Goal: Transaction & Acquisition: Download file/media

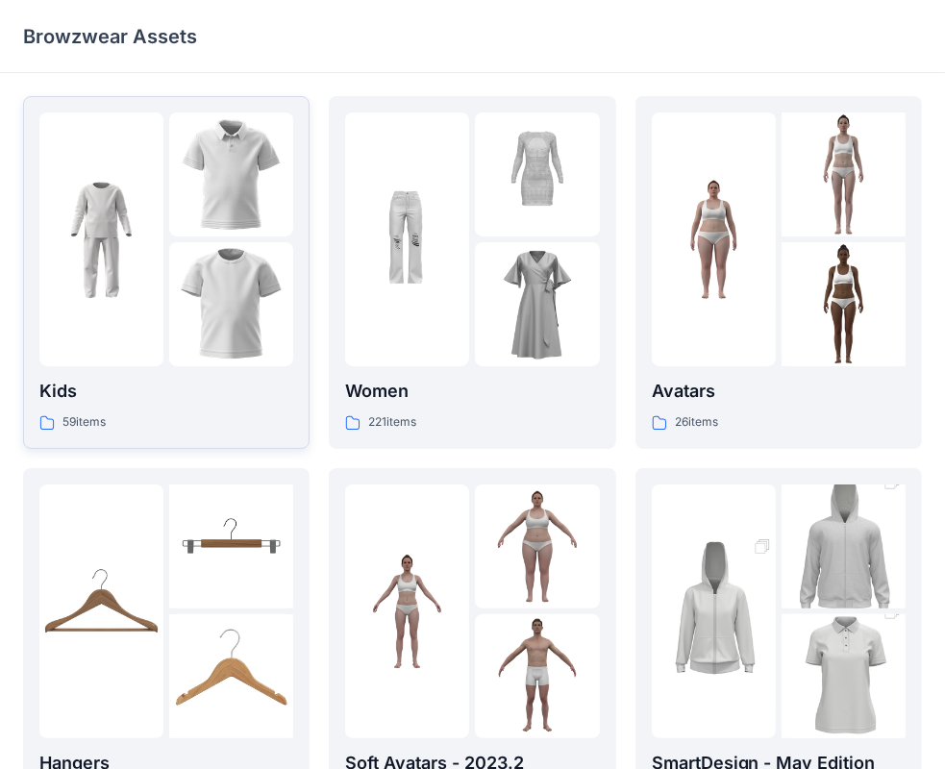
click at [253, 323] on img at bounding box center [231, 304] width 124 height 124
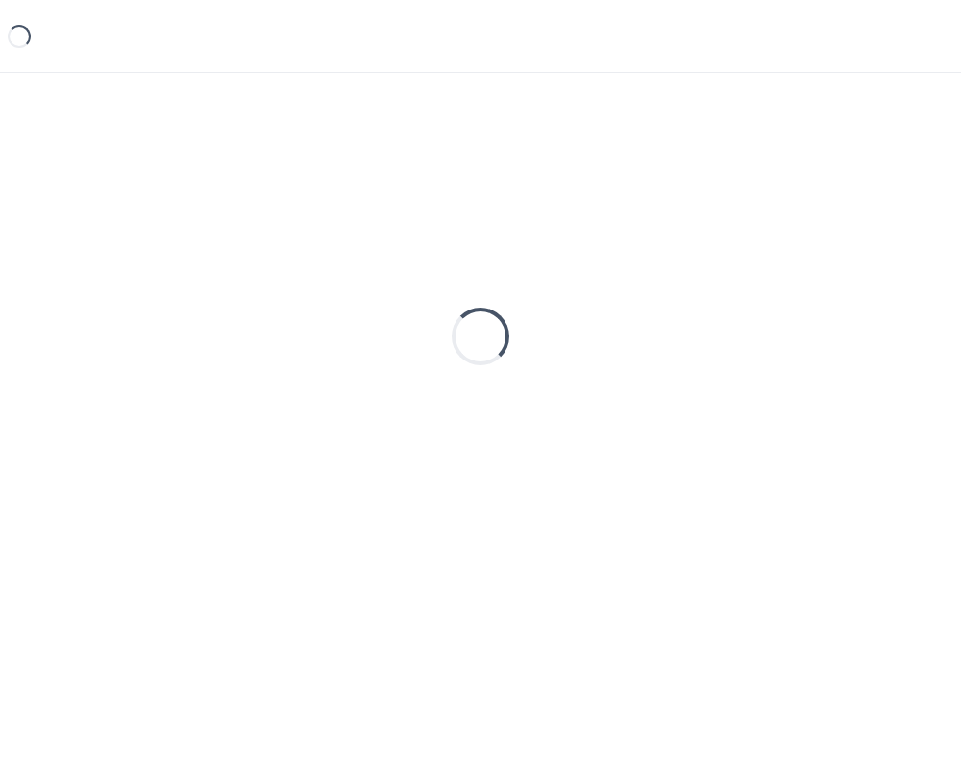
click at [253, 323] on div "Loading..." at bounding box center [480, 336] width 915 height 481
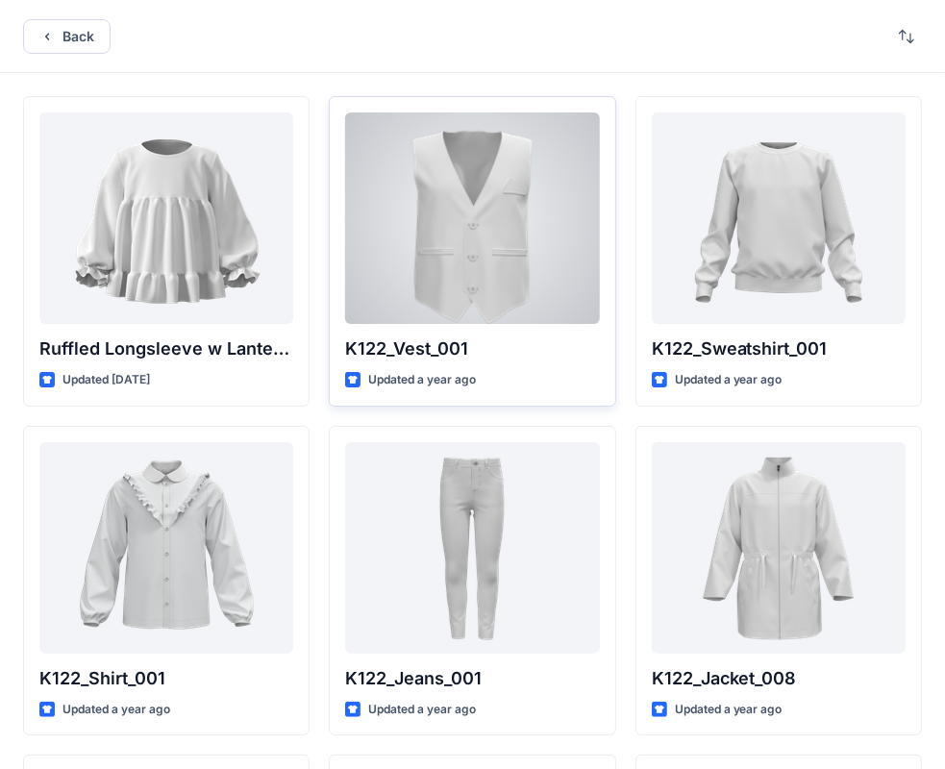
click at [501, 268] on div at bounding box center [472, 217] width 254 height 211
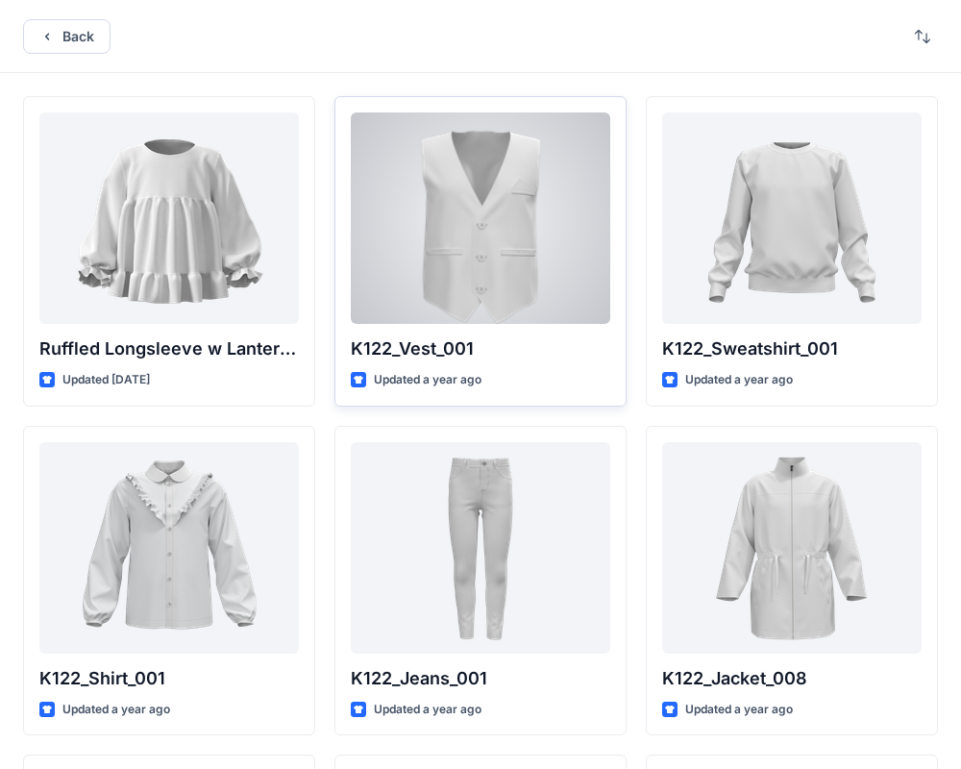
click at [501, 268] on div "Back Ruffled Longsleeve w Lantern Sleeve Updated [DATE] K122_Shirt_001 Updated …" at bounding box center [480, 743] width 961 height 1486
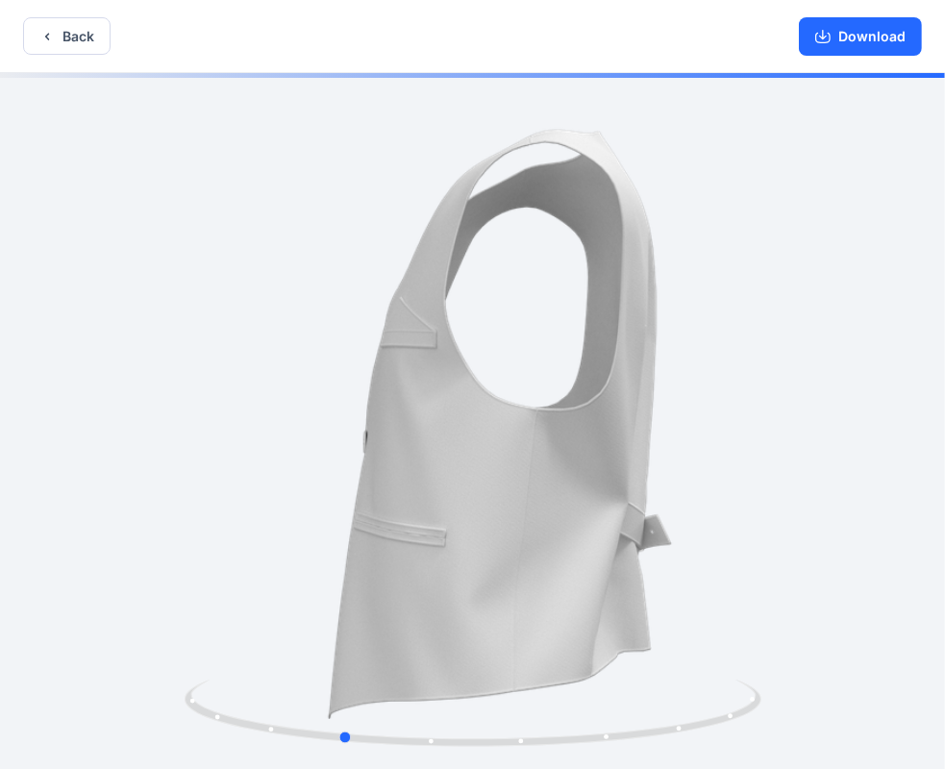
drag, startPoint x: 574, startPoint y: 401, endPoint x: 442, endPoint y: 402, distance: 131.7
click at [442, 402] on div at bounding box center [472, 423] width 945 height 700
click at [833, 38] on button "Download" at bounding box center [860, 36] width 123 height 38
click at [857, 30] on button "Download" at bounding box center [860, 36] width 123 height 38
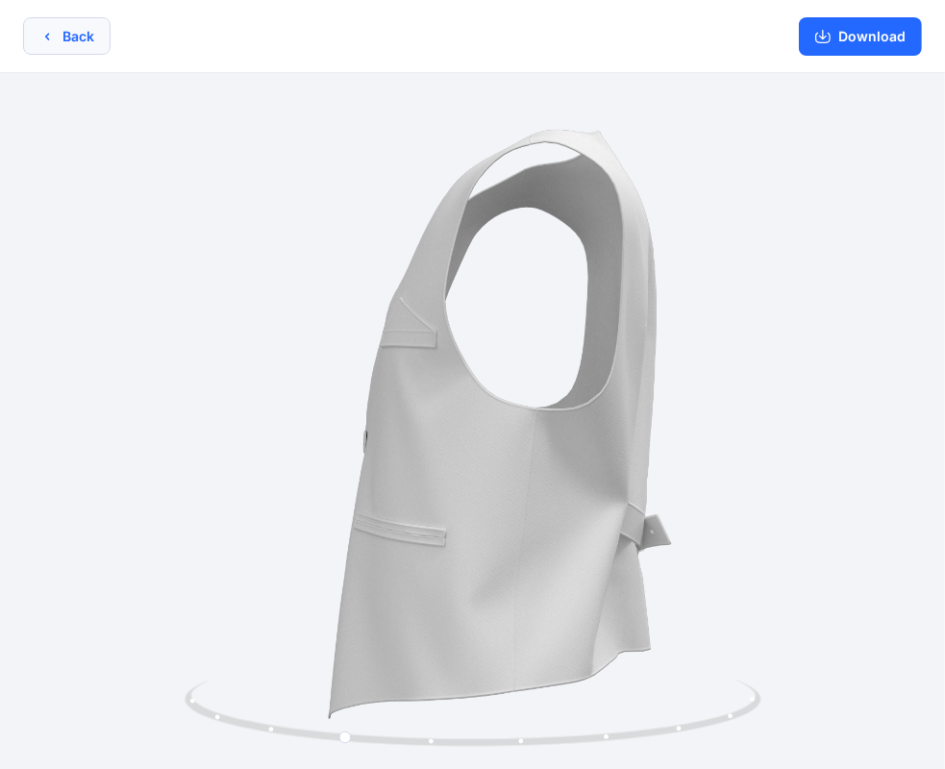
click at [84, 33] on button "Back" at bounding box center [66, 35] width 87 height 37
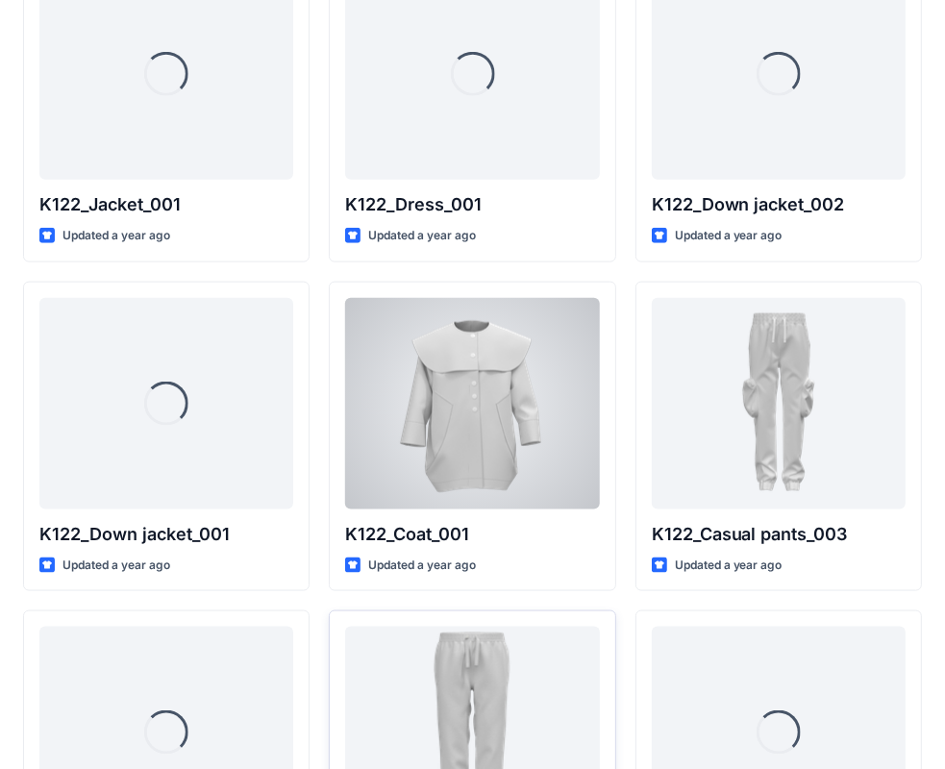
scroll to position [2031, 0]
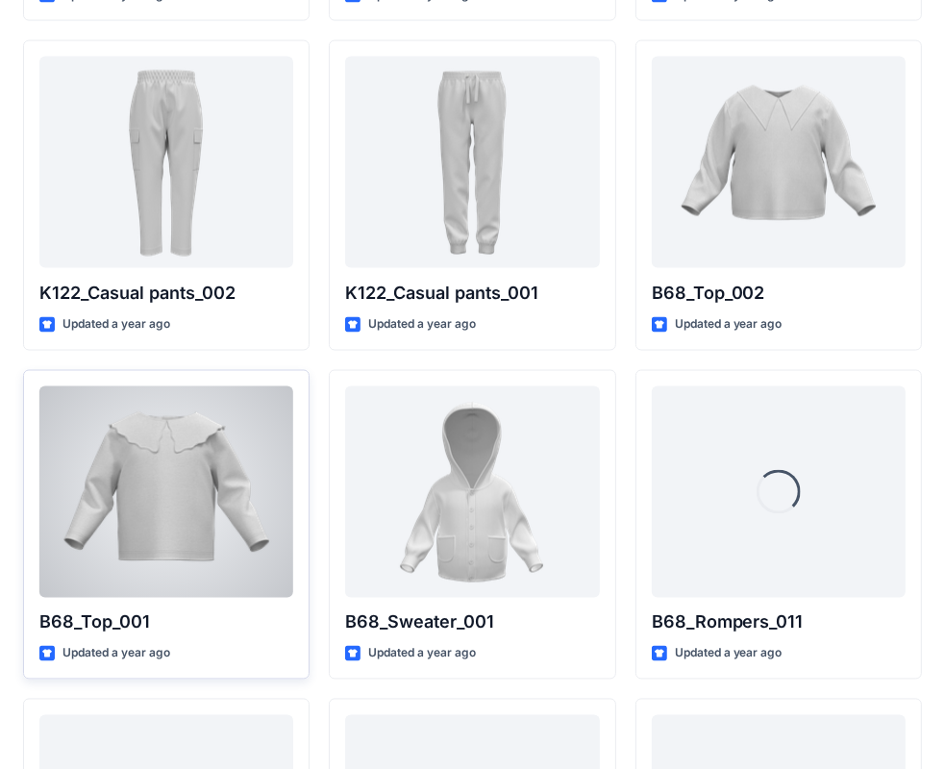
click at [235, 479] on div at bounding box center [166, 491] width 254 height 211
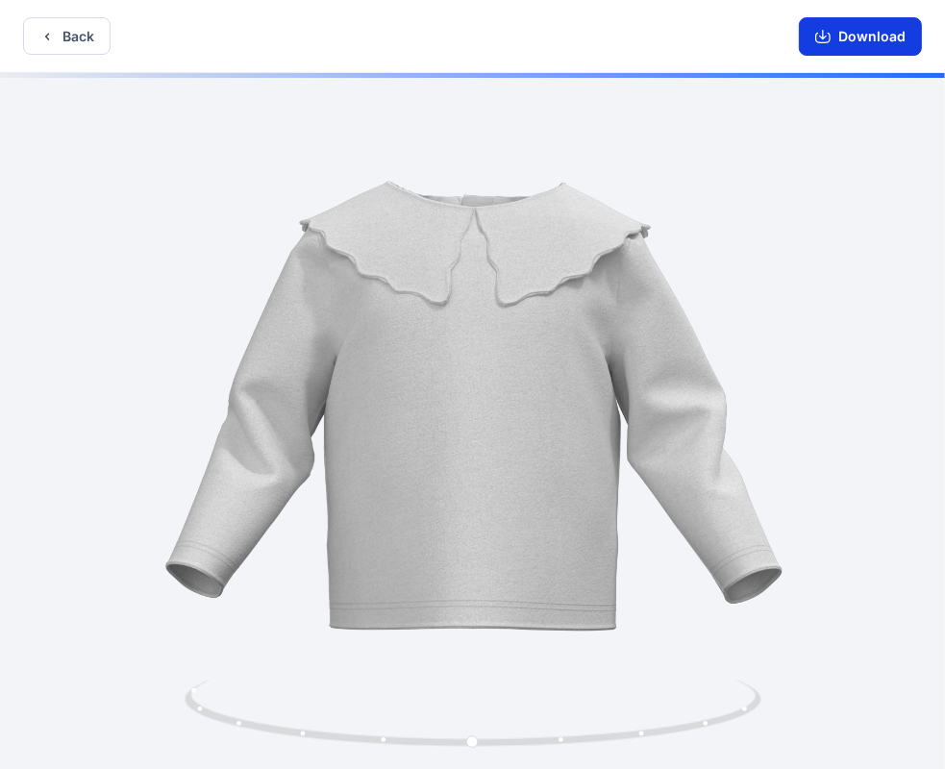
click at [880, 45] on button "Download" at bounding box center [860, 36] width 123 height 38
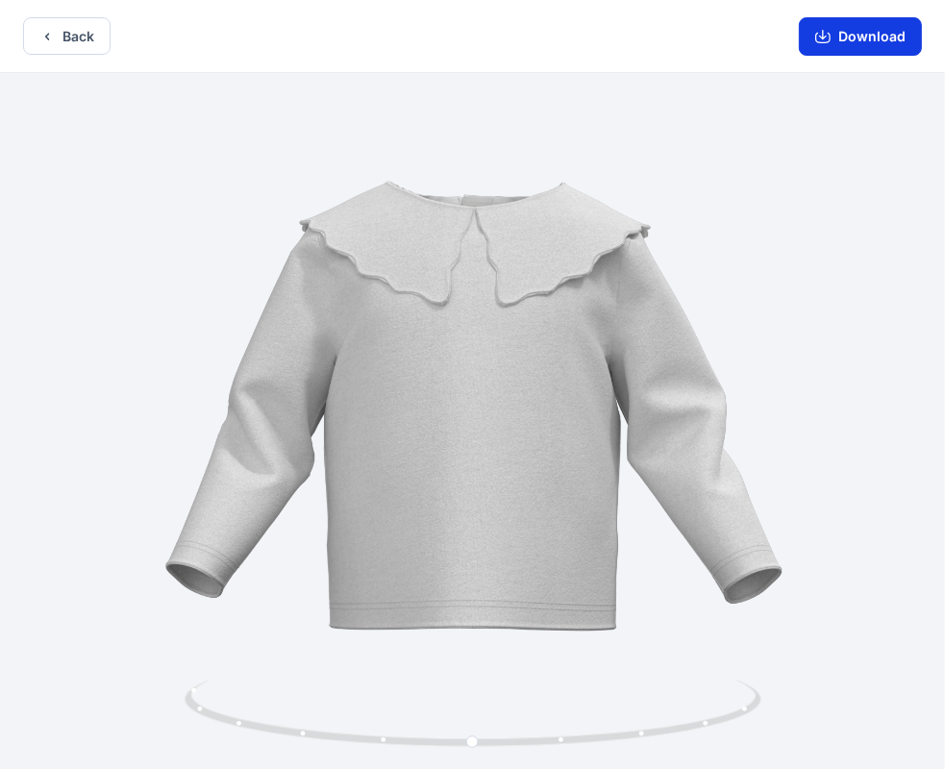
click at [872, 40] on button "Download" at bounding box center [860, 36] width 123 height 38
click at [810, 36] on button "Download" at bounding box center [860, 36] width 123 height 38
click at [865, 42] on button "Download" at bounding box center [860, 36] width 123 height 38
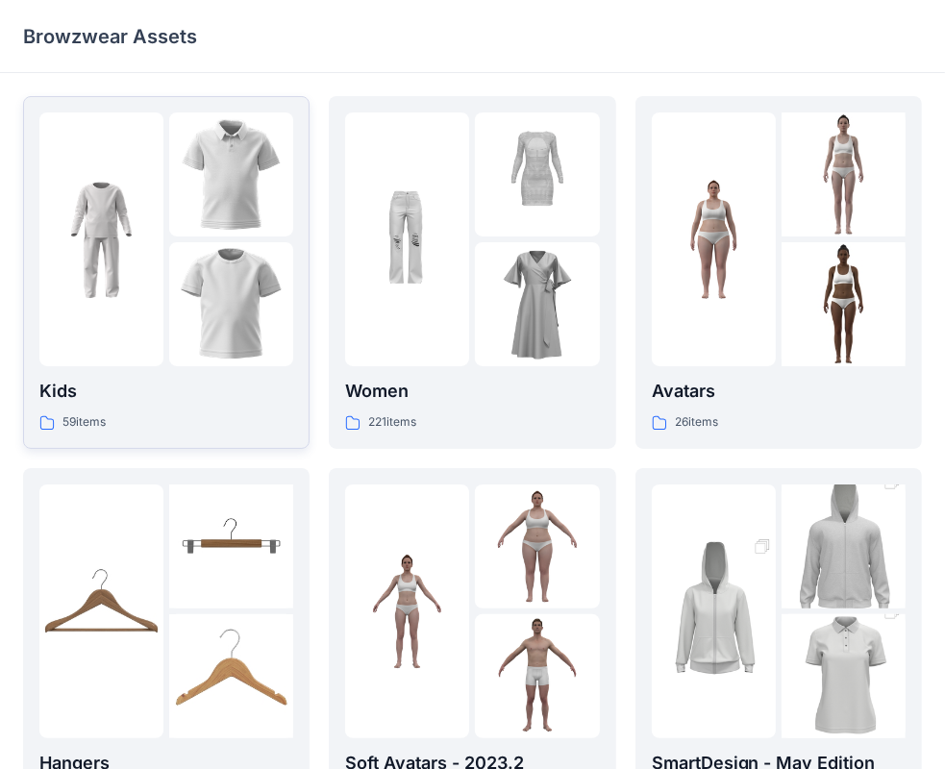
click at [81, 270] on img at bounding box center [101, 240] width 124 height 124
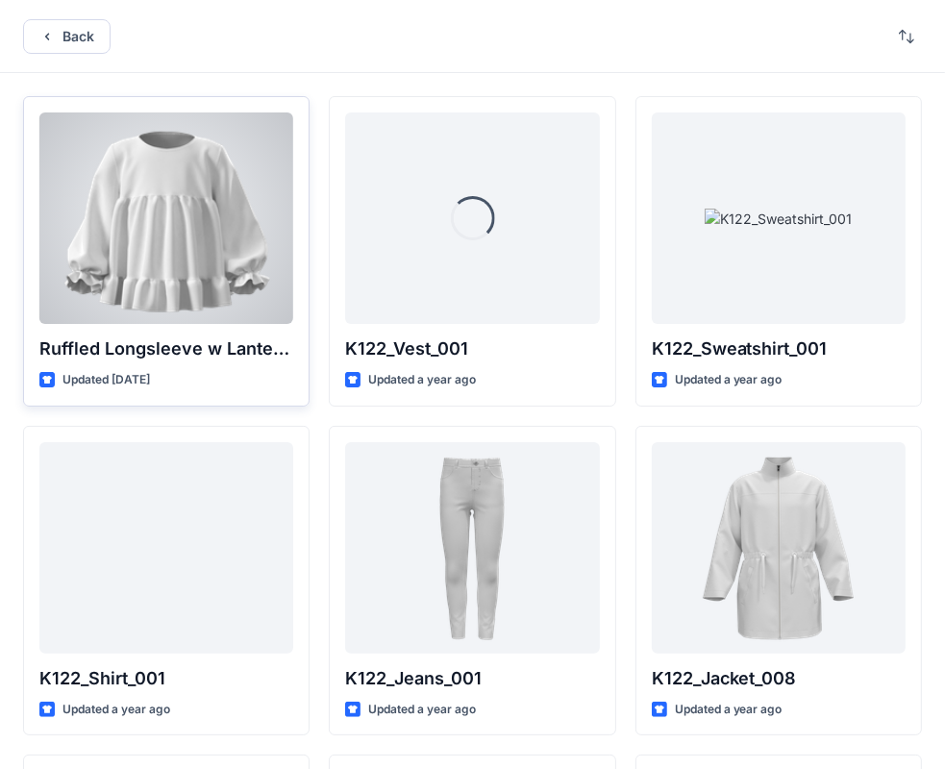
click at [100, 338] on p "Ruffled Longsleeve w Lantern Sleeve" at bounding box center [166, 348] width 254 height 27
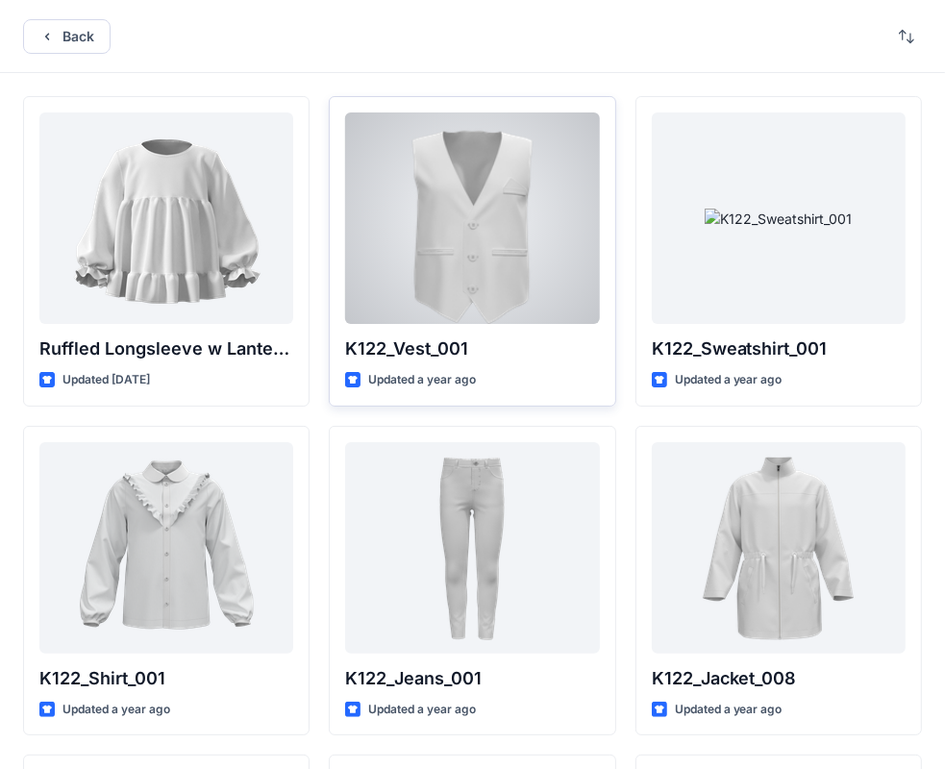
click at [450, 305] on div at bounding box center [472, 217] width 254 height 211
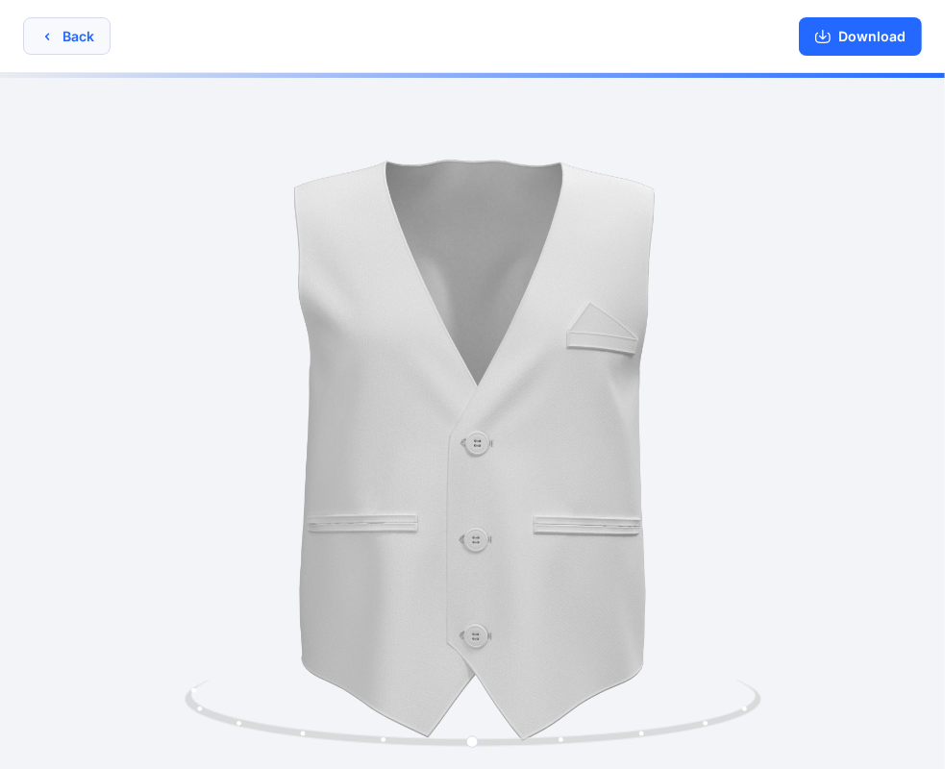
click at [93, 29] on button "Back" at bounding box center [66, 35] width 87 height 37
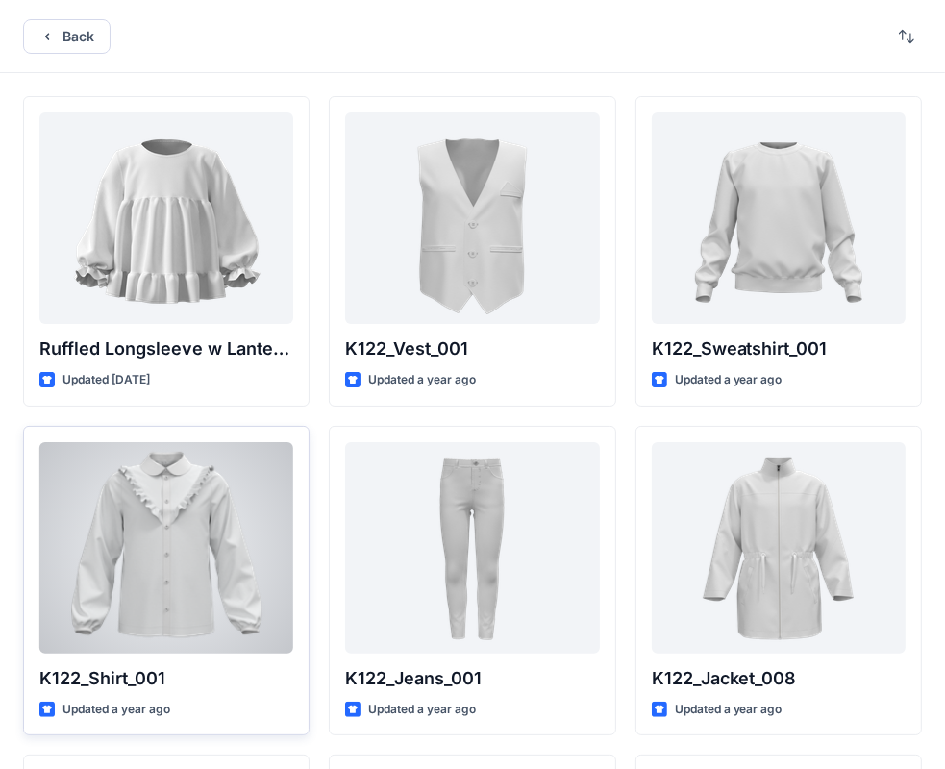
click at [199, 534] on div at bounding box center [166, 547] width 254 height 211
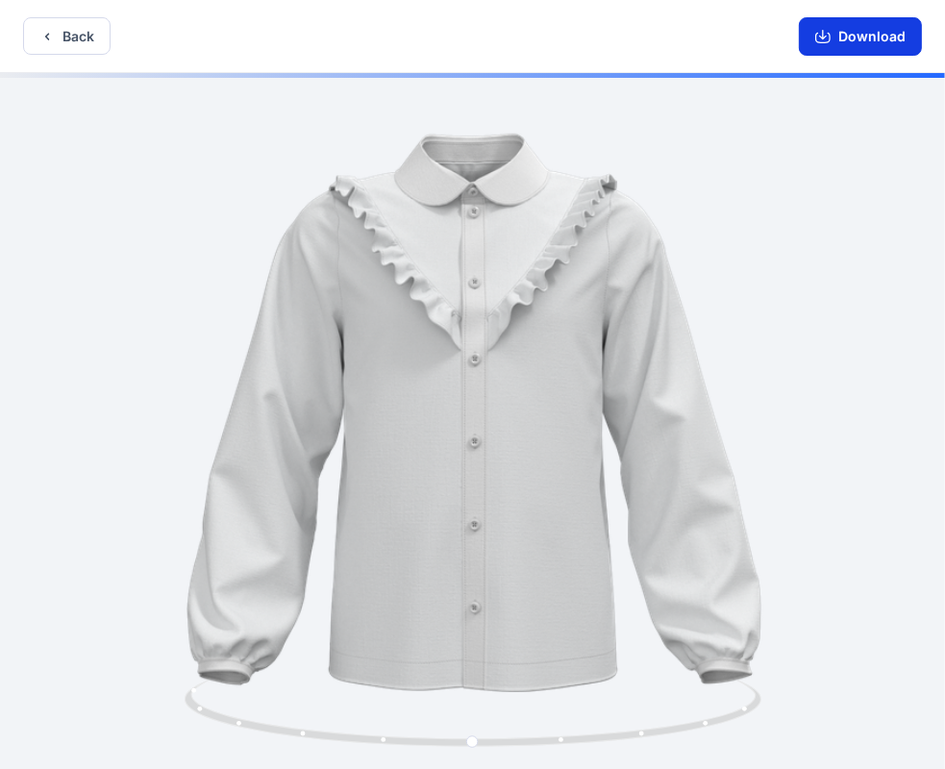
click at [803, 33] on button "Download" at bounding box center [860, 36] width 123 height 38
